Goal: Information Seeking & Learning: Learn about a topic

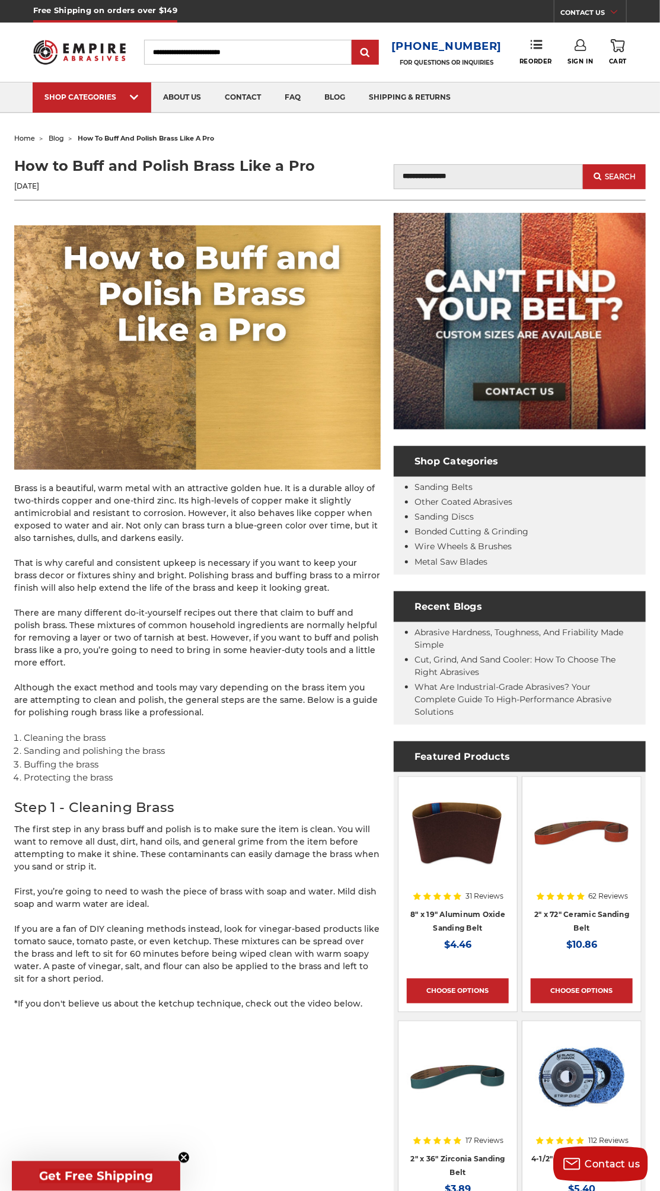
click at [317, 372] on img at bounding box center [197, 347] width 366 height 244
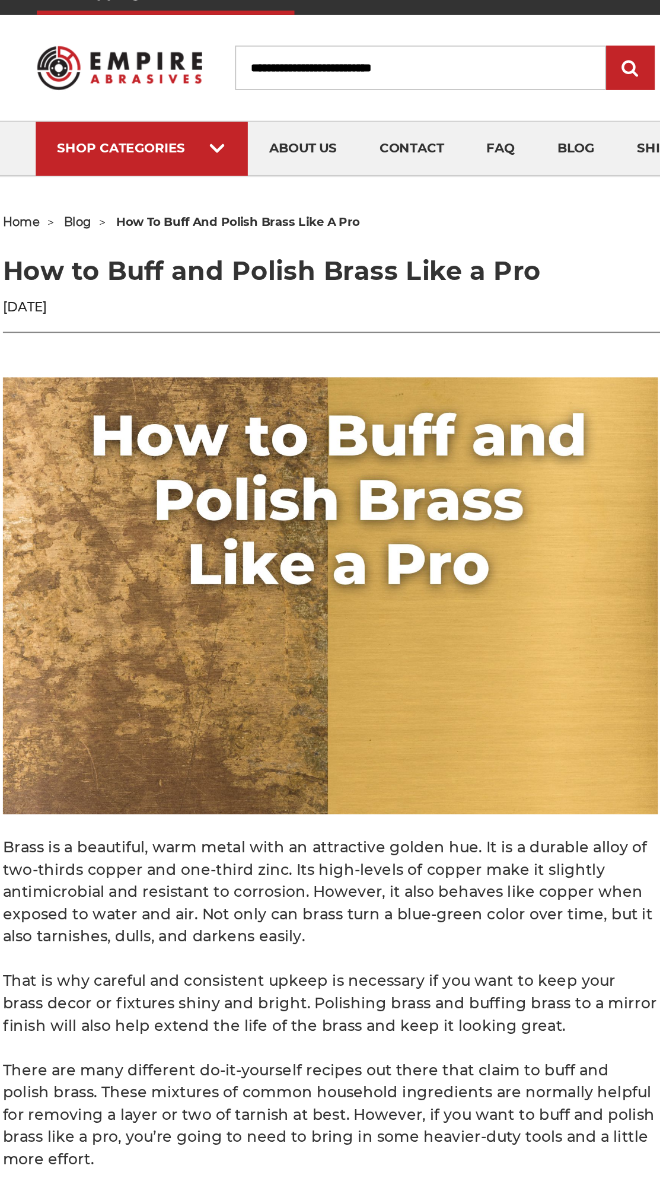
click at [324, 381] on img at bounding box center [197, 347] width 366 height 244
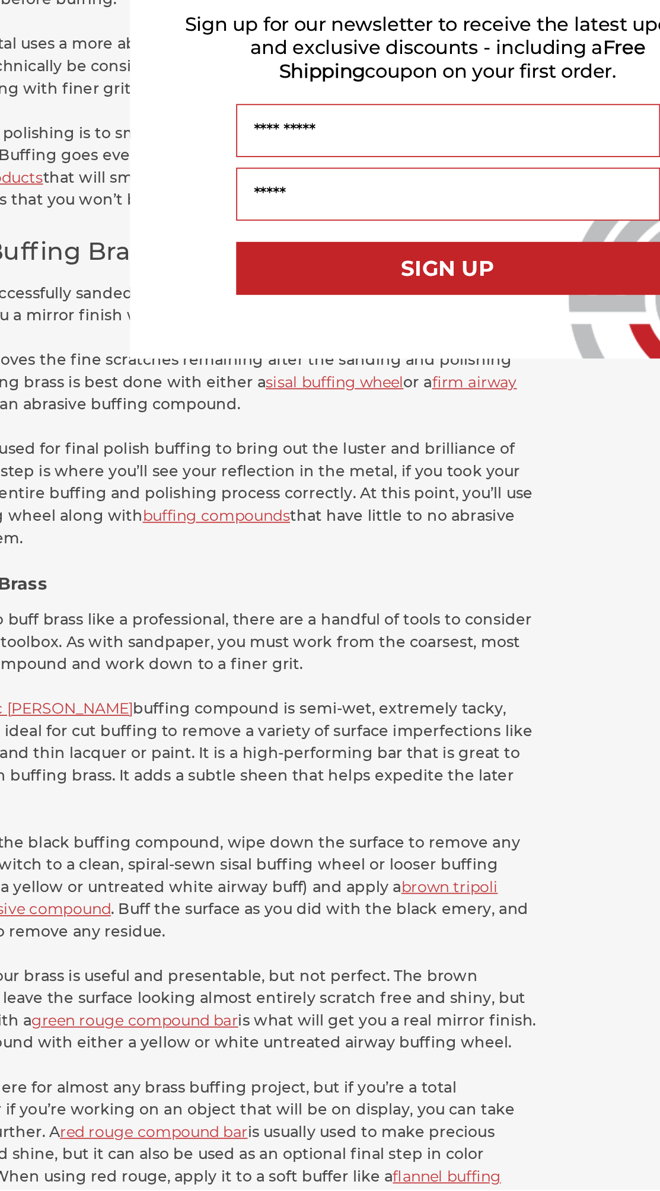
scroll to position [1380, 0]
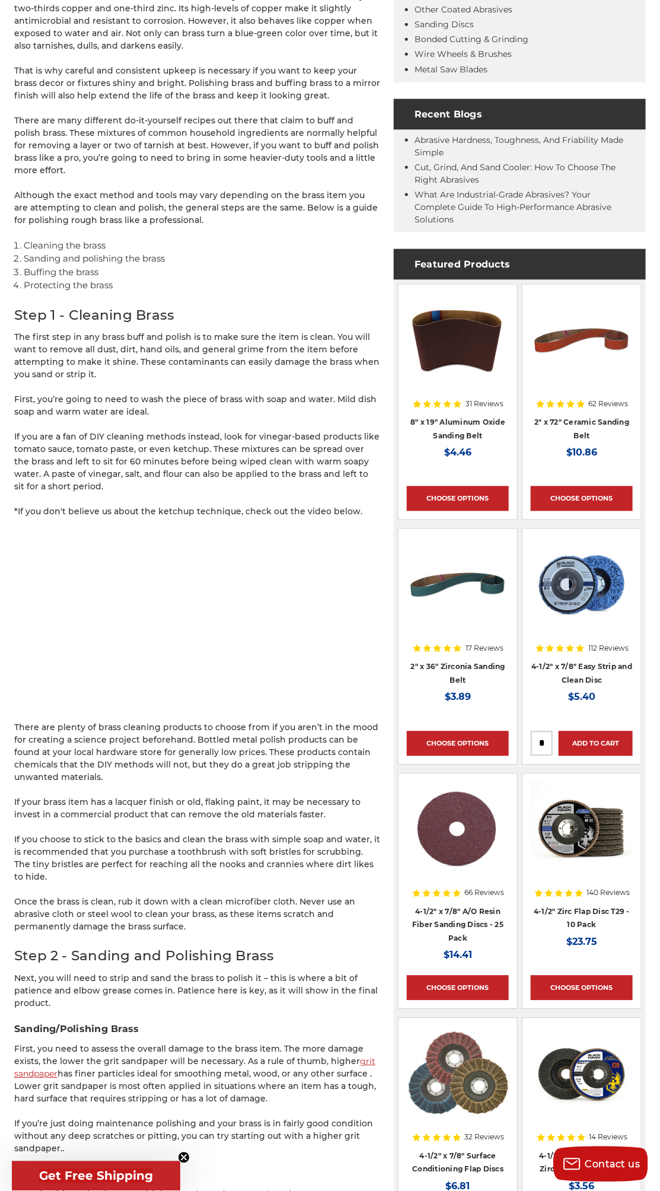
scroll to position [496, 0]
